Goal: Task Accomplishment & Management: Manage account settings

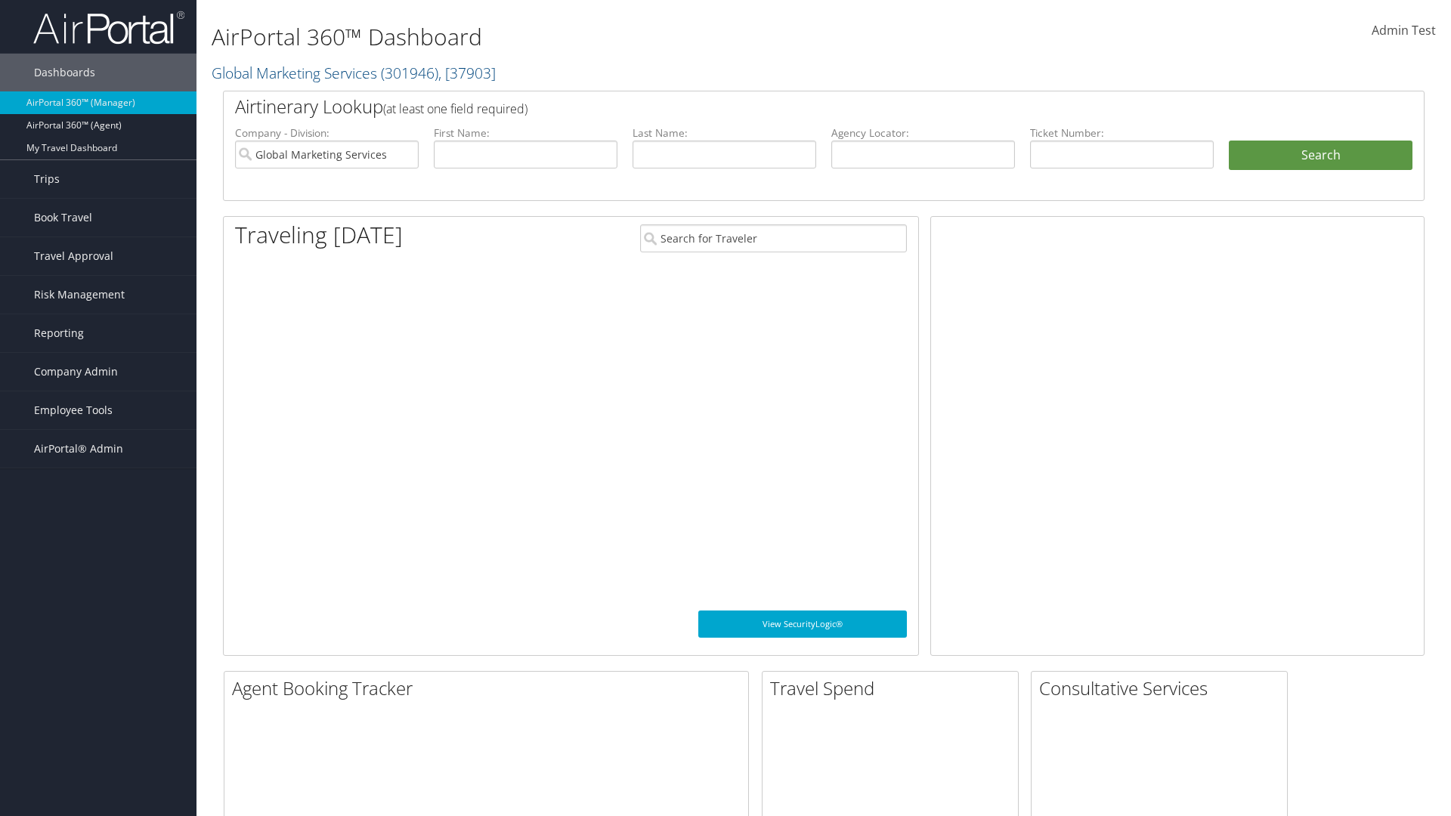
click at [98, 372] on span "Company Admin" at bounding box center [76, 372] width 84 height 38
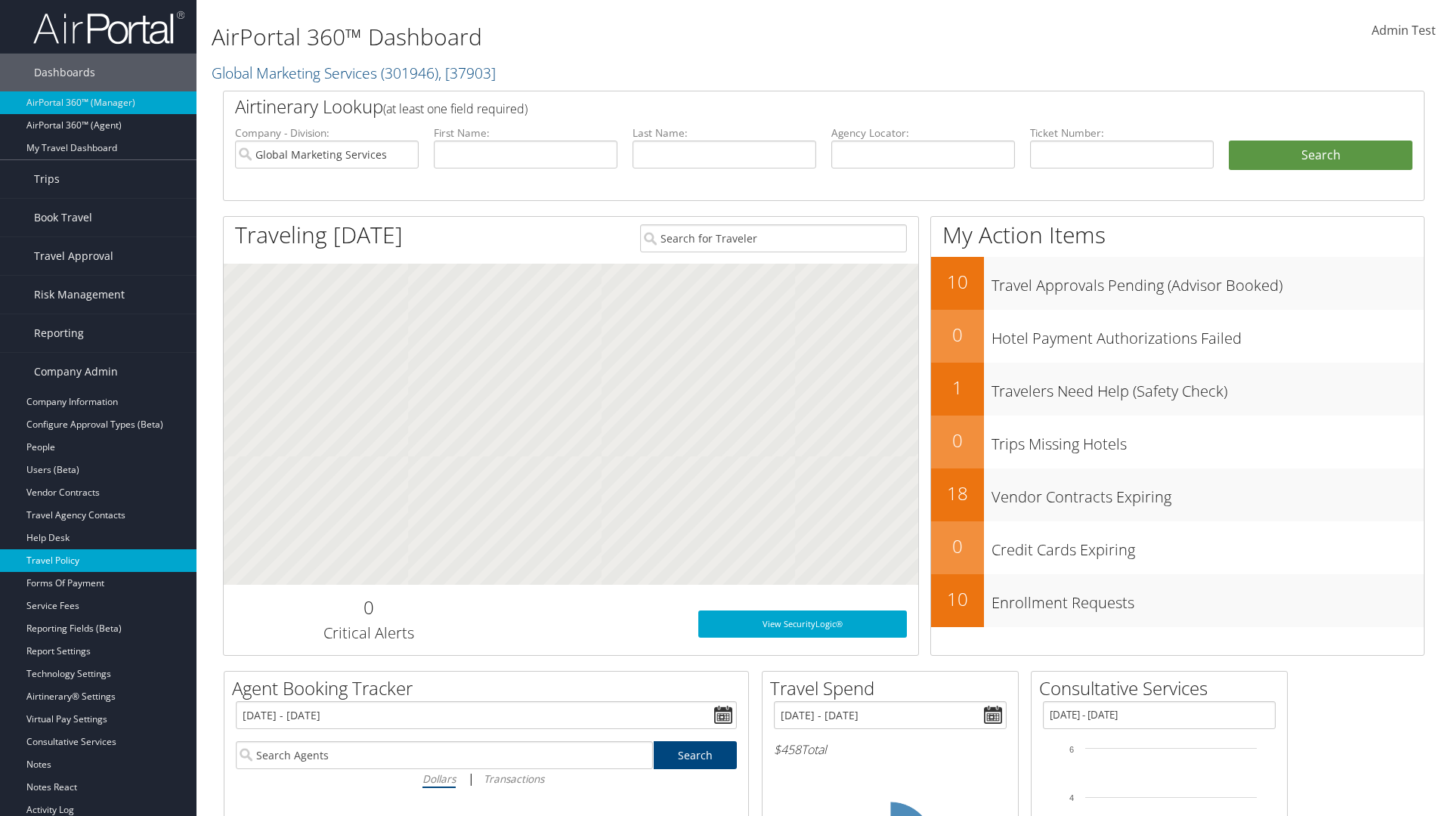
click at [98, 561] on link "Travel Policy" at bounding box center [98, 561] width 197 height 23
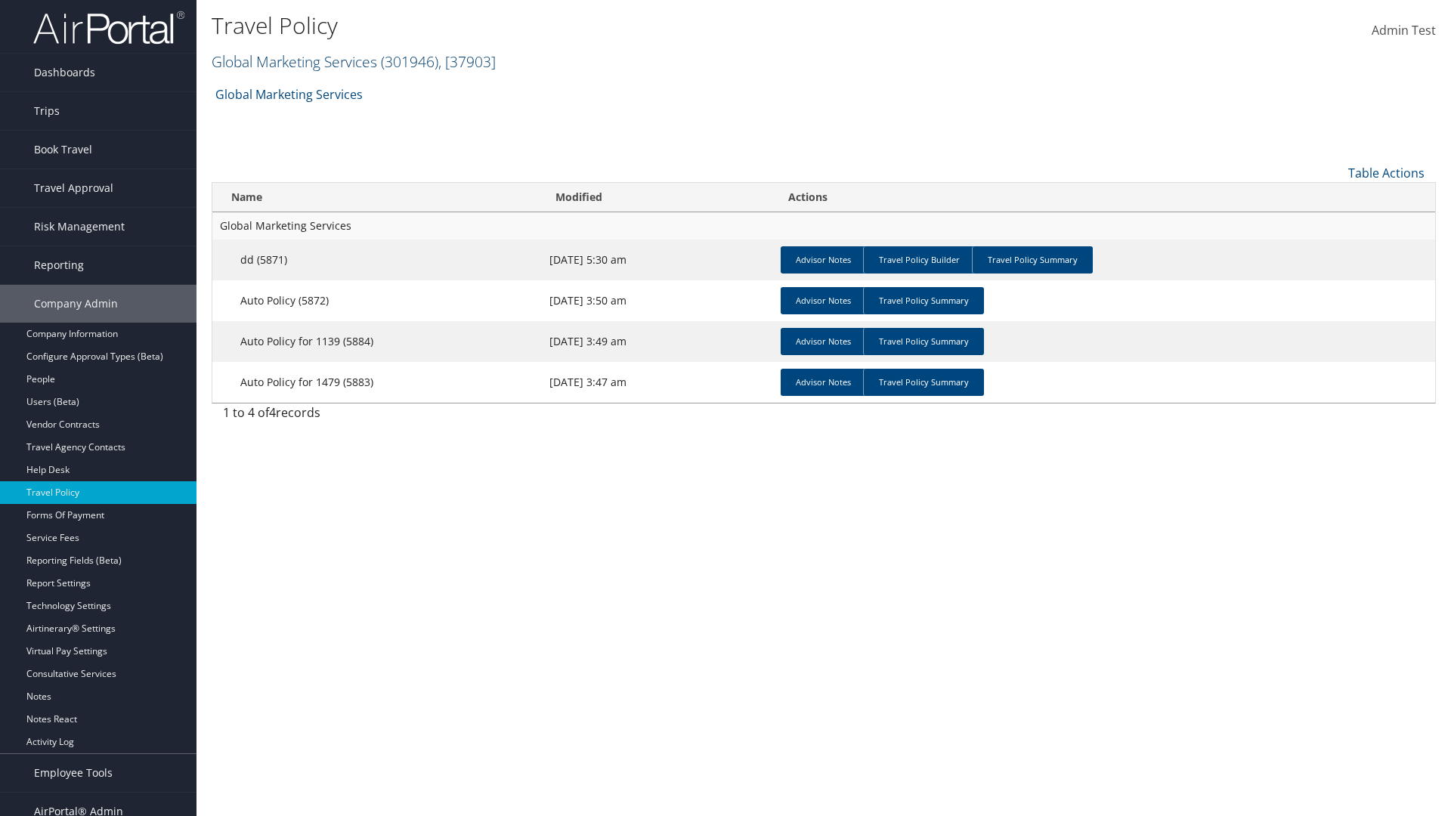
click at [293, 61] on link "Global Marketing Services ( 301946 ) , [ 37903 ]" at bounding box center [354, 61] width 284 height 20
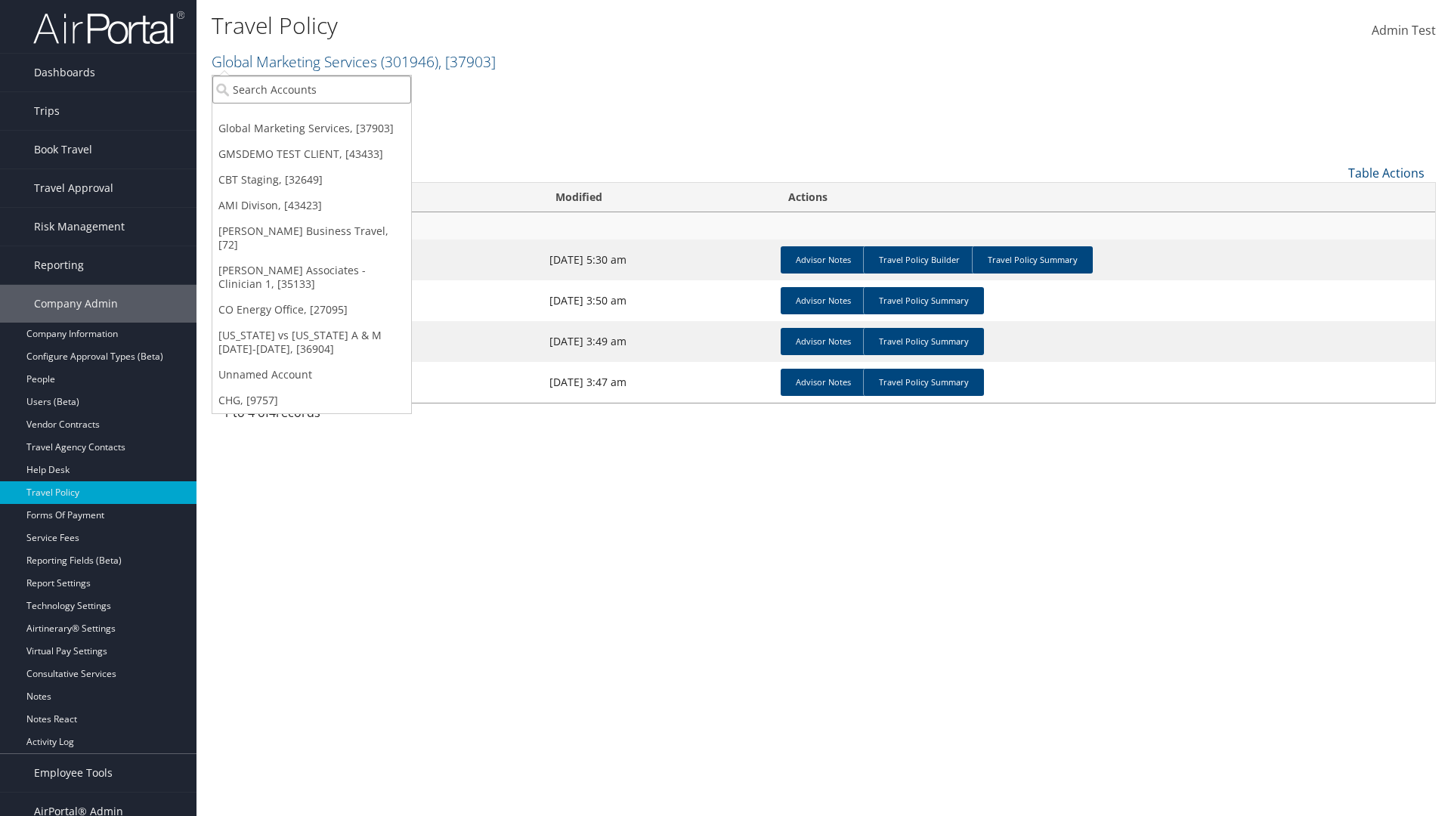
click at [311, 89] on input "search" at bounding box center [311, 90] width 199 height 28
type input "Global Marketing Services"
click at [326, 117] on div "Global Marketing Services (301946), [37903]" at bounding box center [325, 117] width 243 height 14
